Goal: Information Seeking & Learning: Learn about a topic

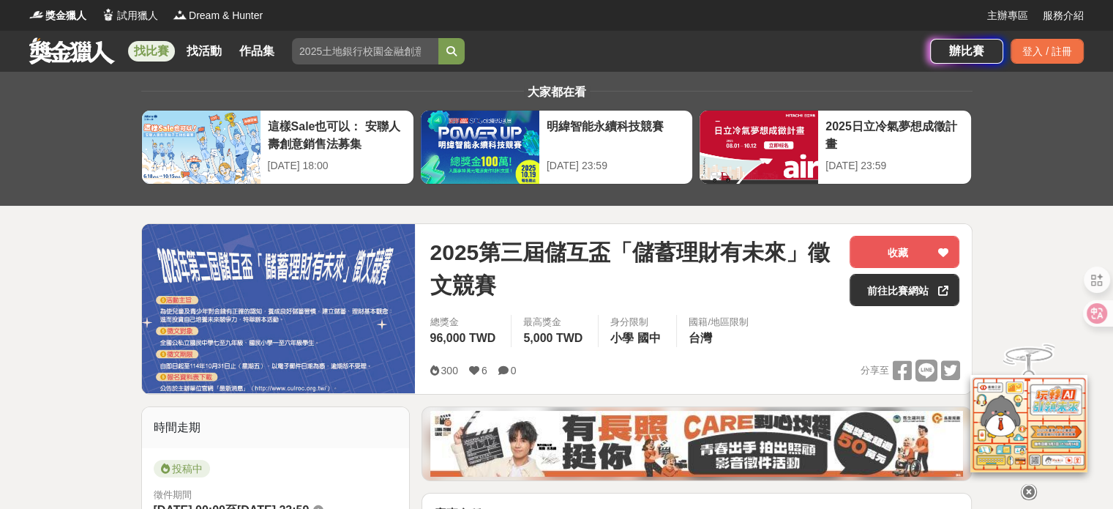
click at [167, 54] on link "找比賽" at bounding box center [151, 51] width 47 height 20
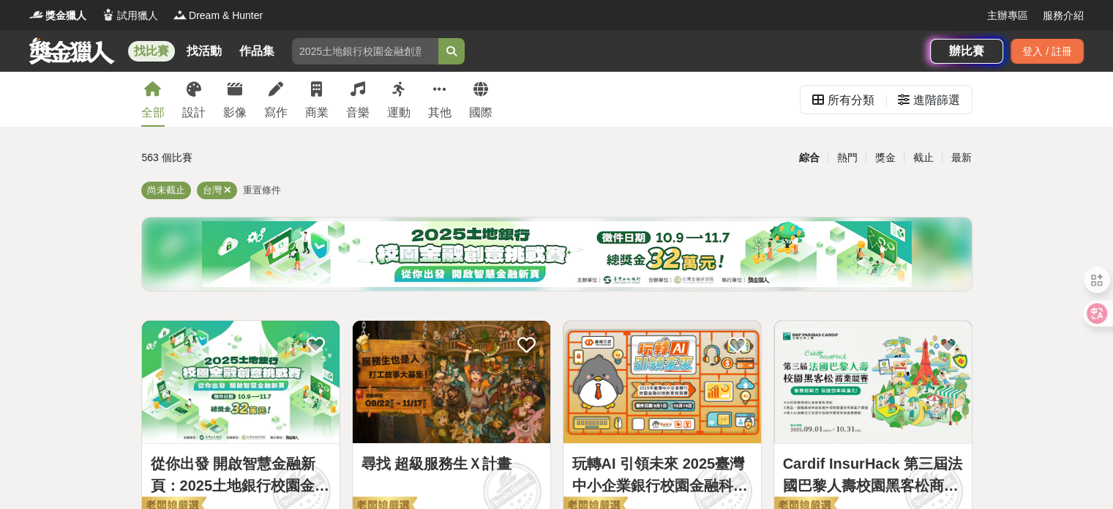
scroll to position [195, 0]
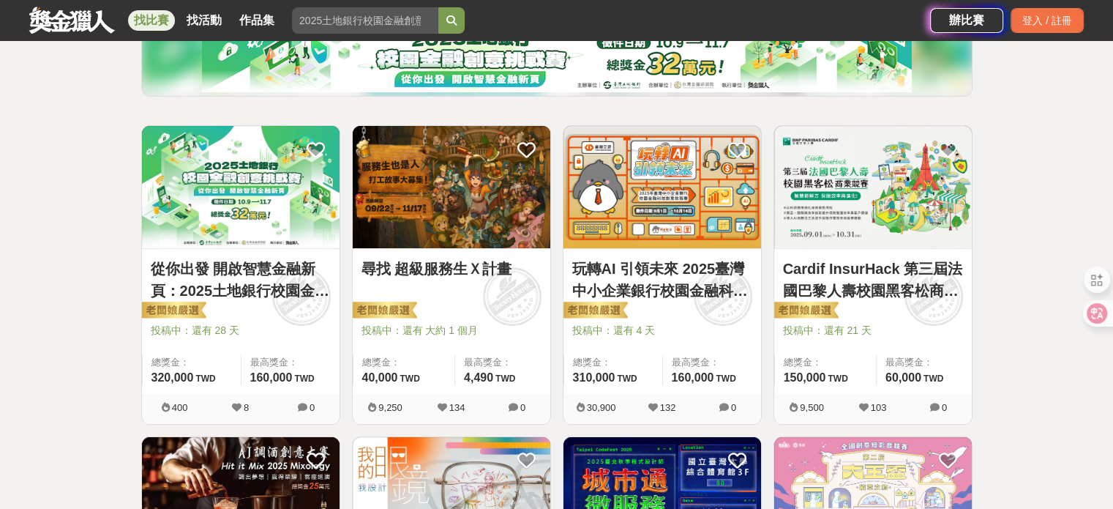
click at [245, 295] on link "從你出發 開啟智慧金融新頁：2025土地銀行校園金融創意挑戰賽" at bounding box center [241, 280] width 180 height 44
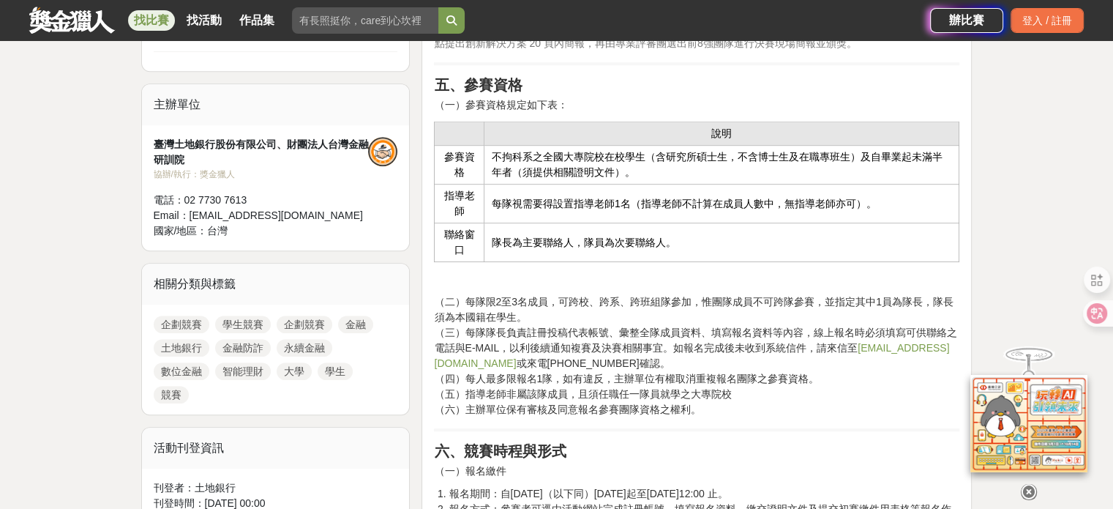
scroll to position [878, 0]
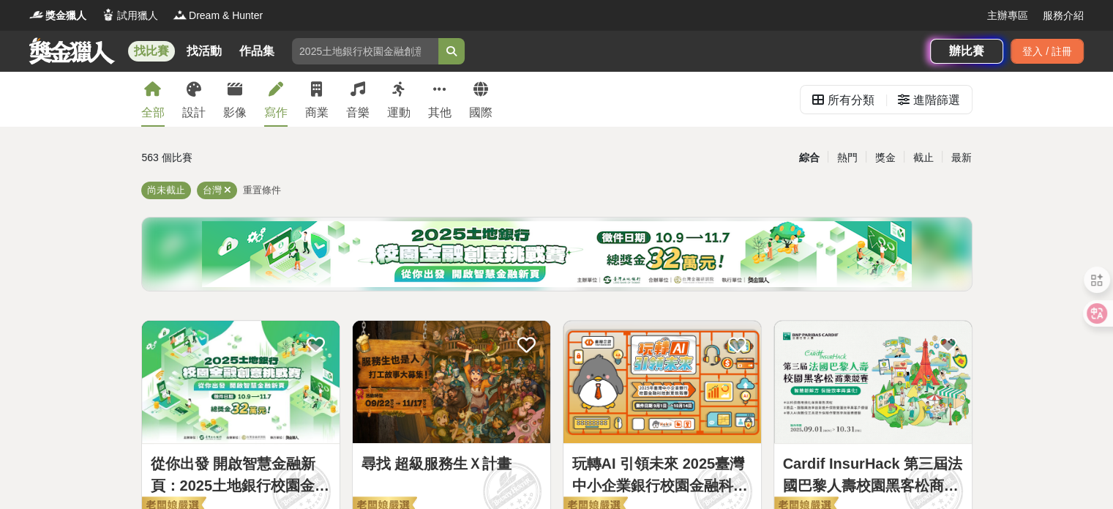
click at [269, 107] on div "寫作" at bounding box center [275, 113] width 23 height 18
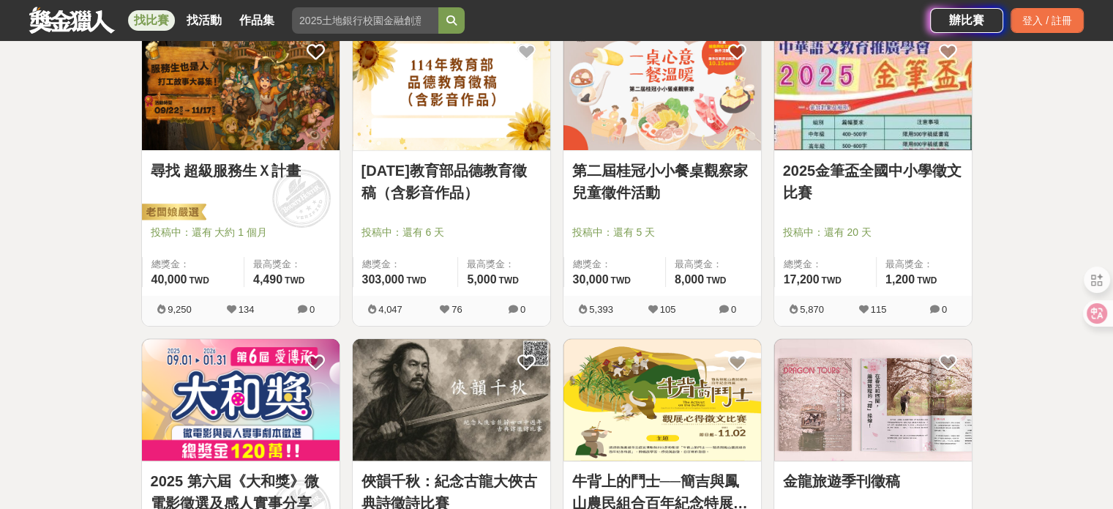
scroll to position [195, 0]
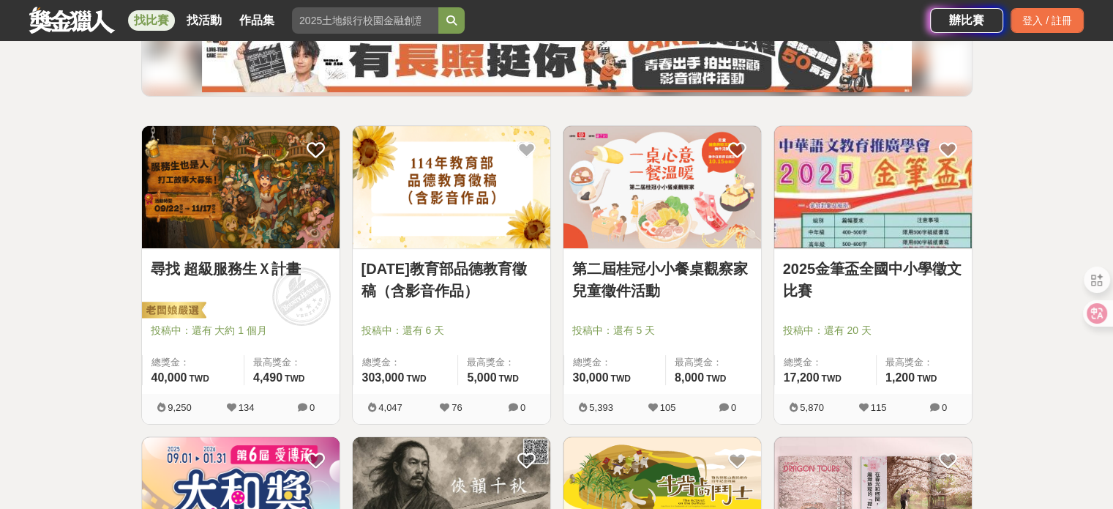
click at [869, 266] on link "2025金筆盃全國中小學徵文比賽" at bounding box center [873, 280] width 180 height 44
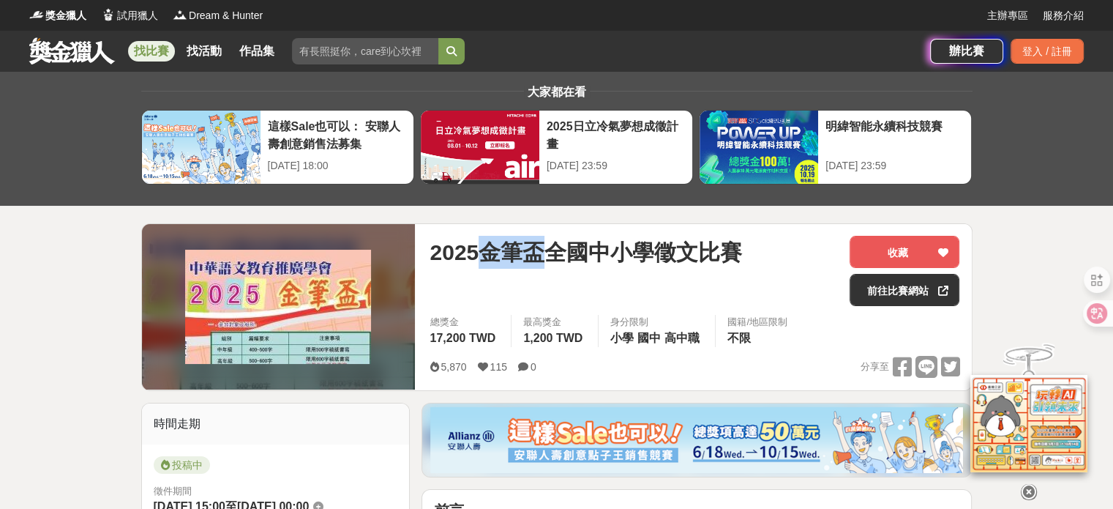
drag, startPoint x: 480, startPoint y: 244, endPoint x: 547, endPoint y: 246, distance: 67.3
click at [547, 246] on span "2025金筆盃全國中小學徵文比賽" at bounding box center [586, 252] width 312 height 33
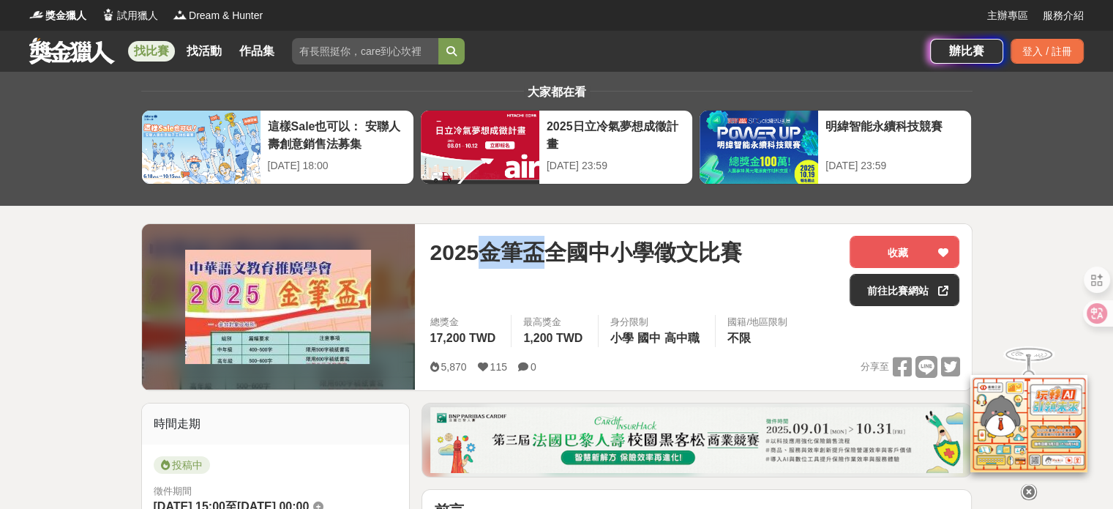
copy span "金筆盃"
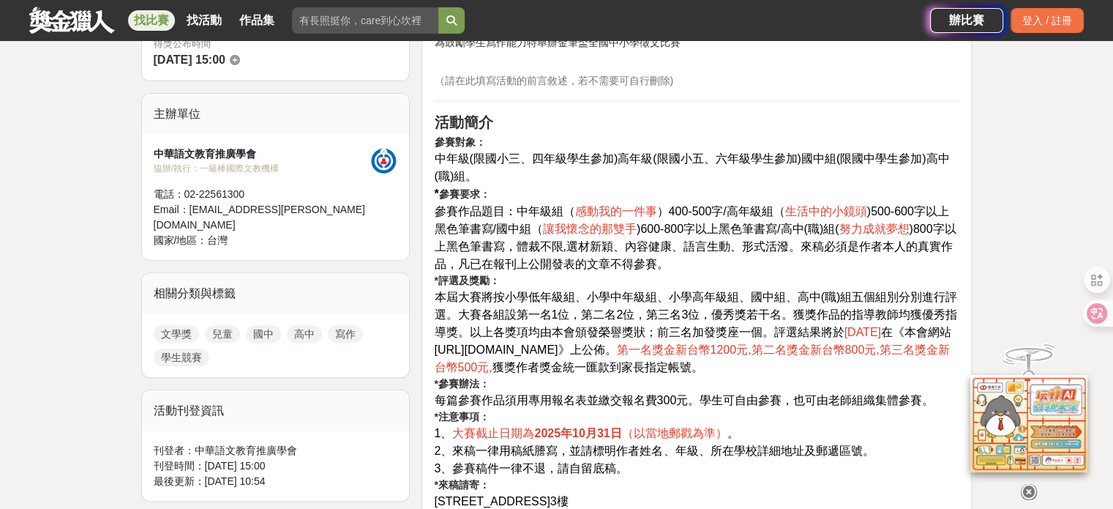
scroll to position [585, 0]
